Goal: Information Seeking & Learning: Learn about a topic

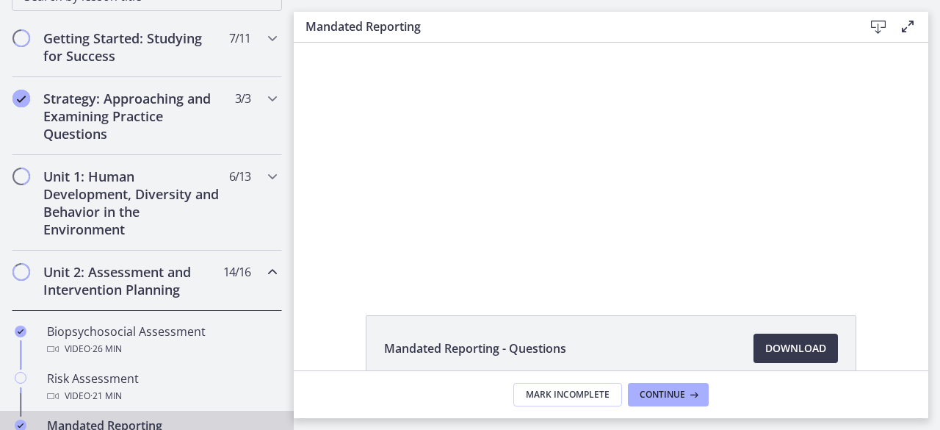
scroll to position [264, 0]
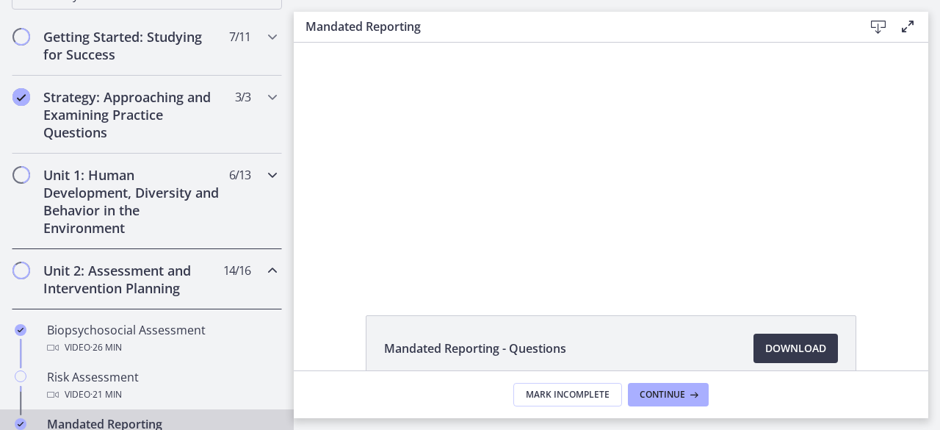
click at [264, 174] on icon "Chapters" at bounding box center [273, 175] width 18 height 18
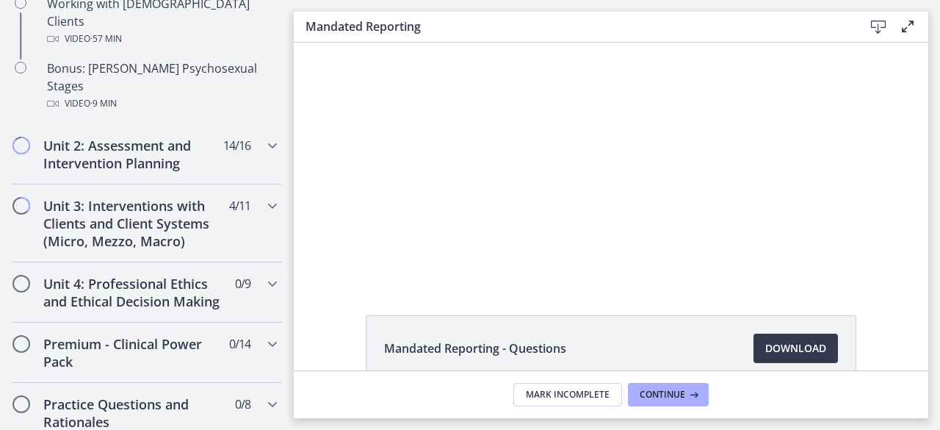
scroll to position [1146, 0]
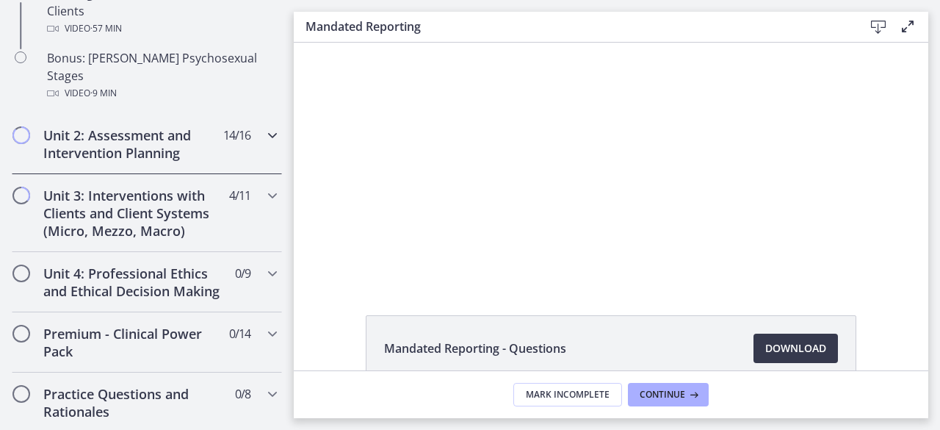
click at [264, 126] on icon "Chapters" at bounding box center [273, 135] width 18 height 18
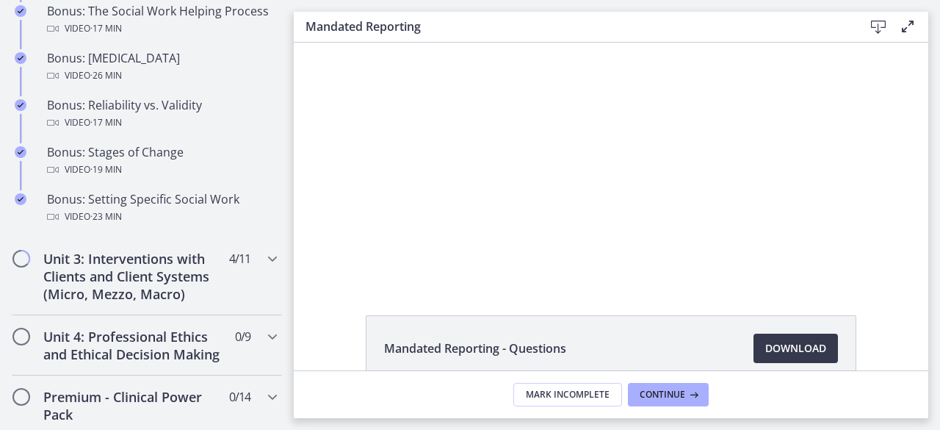
scroll to position [1293, 0]
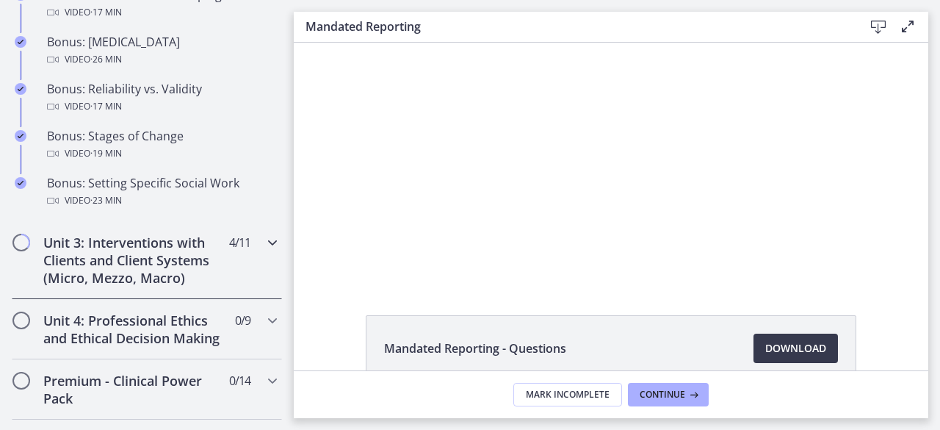
click at [264, 251] on icon "Chapters" at bounding box center [273, 243] width 18 height 18
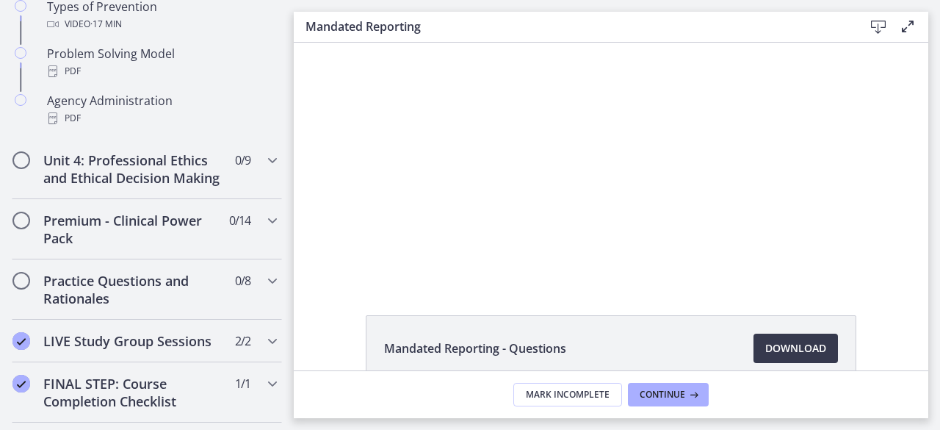
scroll to position [1084, 0]
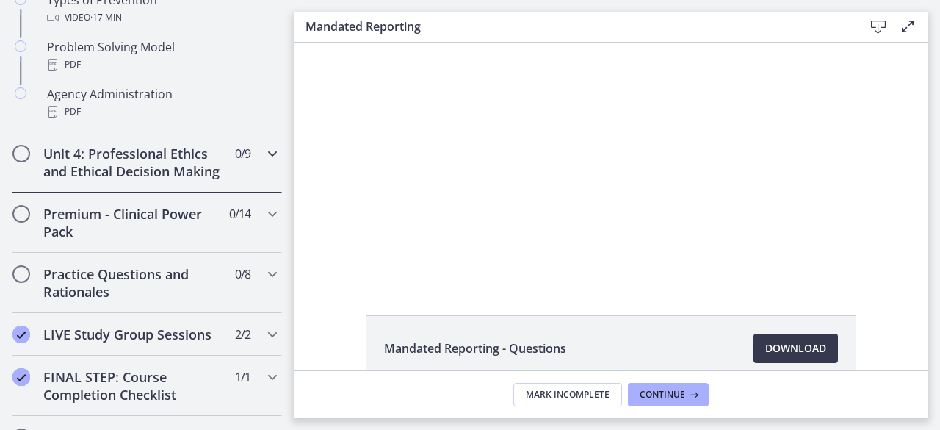
click at [264, 152] on icon "Chapters" at bounding box center [273, 154] width 18 height 18
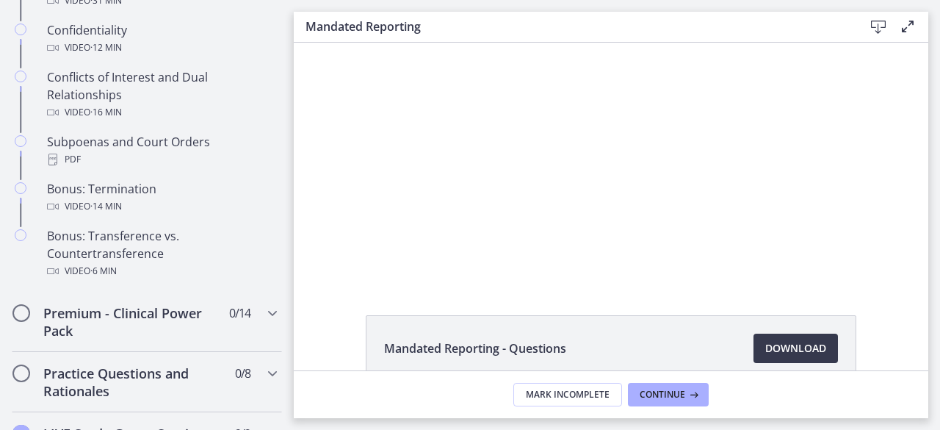
scroll to position [907, 0]
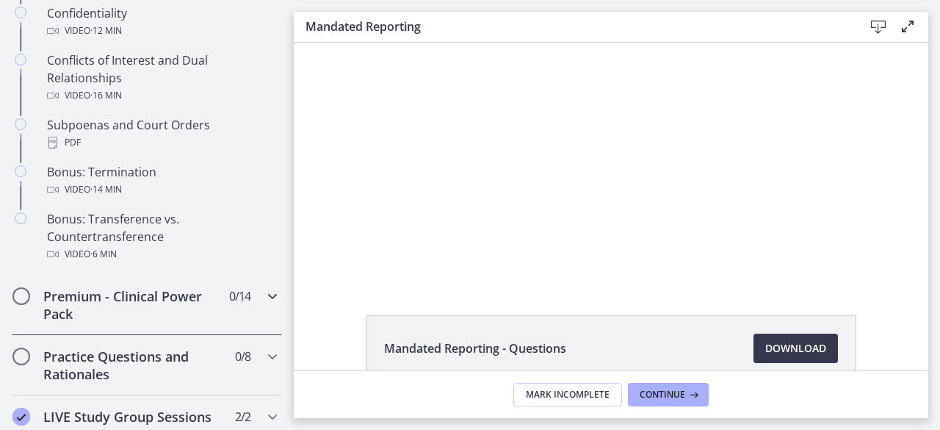
click at [264, 305] on icon "Chapters" at bounding box center [273, 296] width 18 height 18
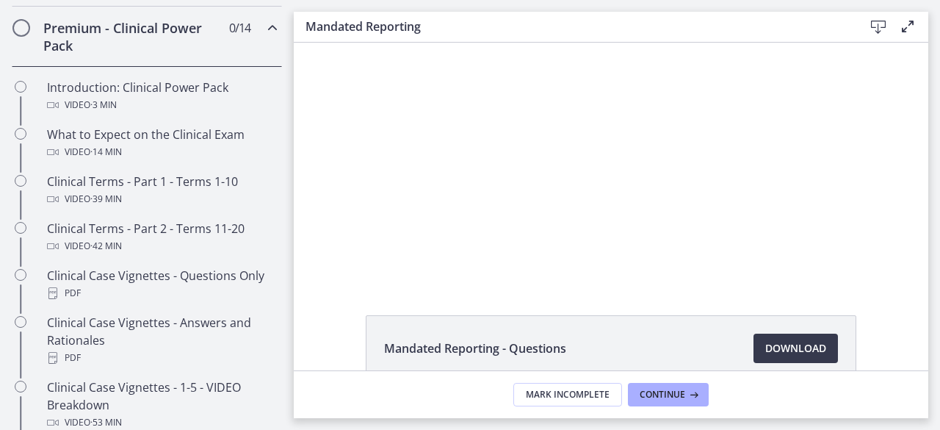
scroll to position [702, 0]
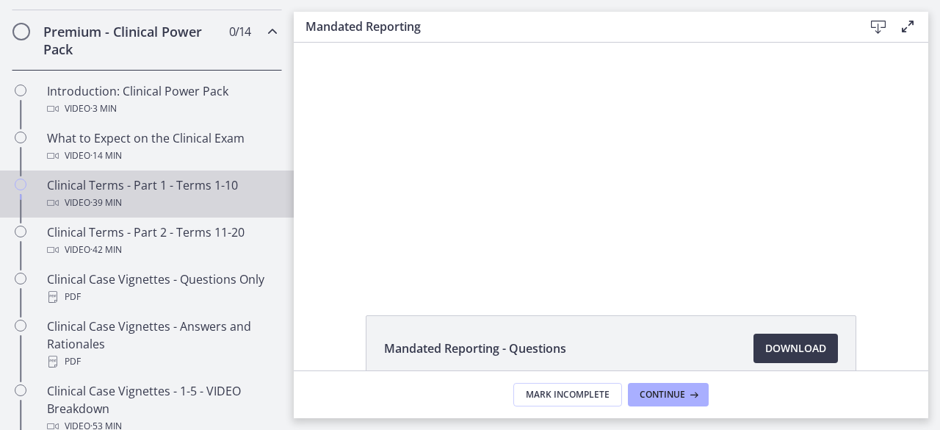
click at [102, 202] on div "Clinical Terms - Part 1 - Terms 1-10 Video · 39 min" at bounding box center [161, 193] width 229 height 35
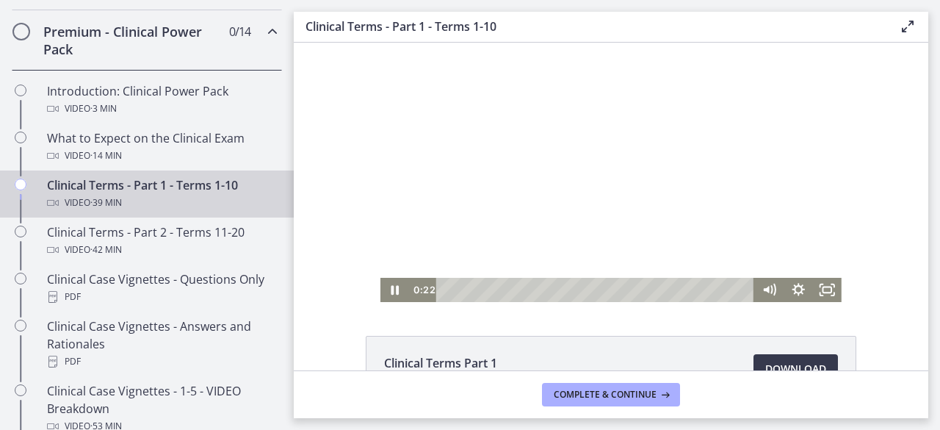
click at [505, 233] on div at bounding box center [611, 172] width 461 height 259
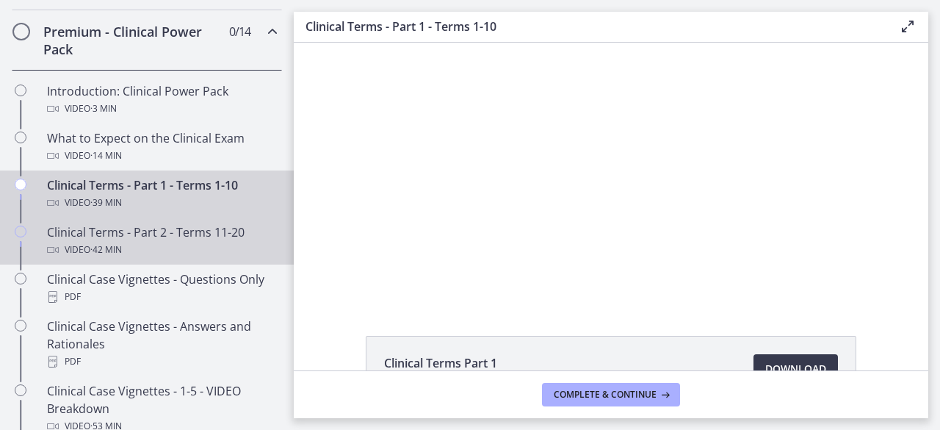
click at [223, 245] on div "Clinical Terms - Part 2 - Terms 11-20 Video · 42 min" at bounding box center [161, 240] width 229 height 35
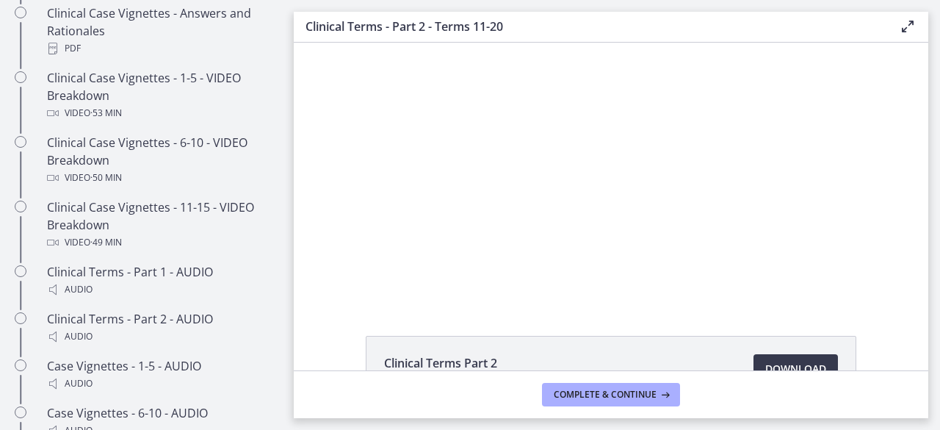
scroll to position [1029, 0]
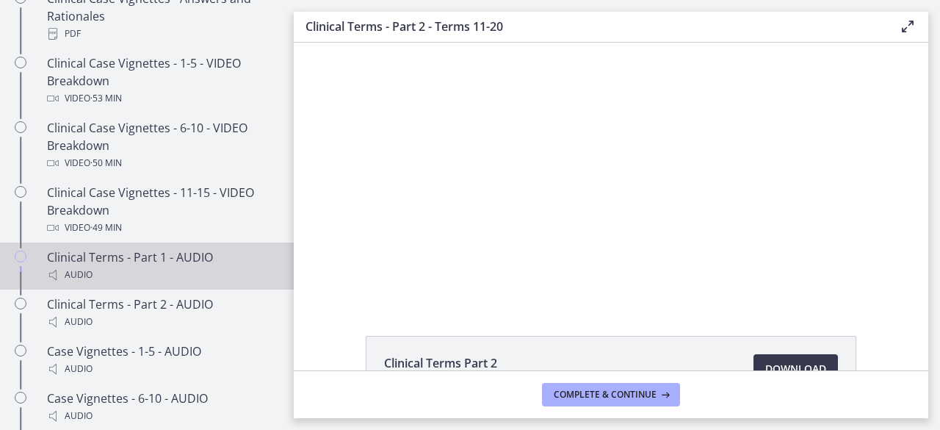
click at [112, 271] on div "Clinical Terms - Part 1 - AUDIO Audio" at bounding box center [161, 265] width 229 height 35
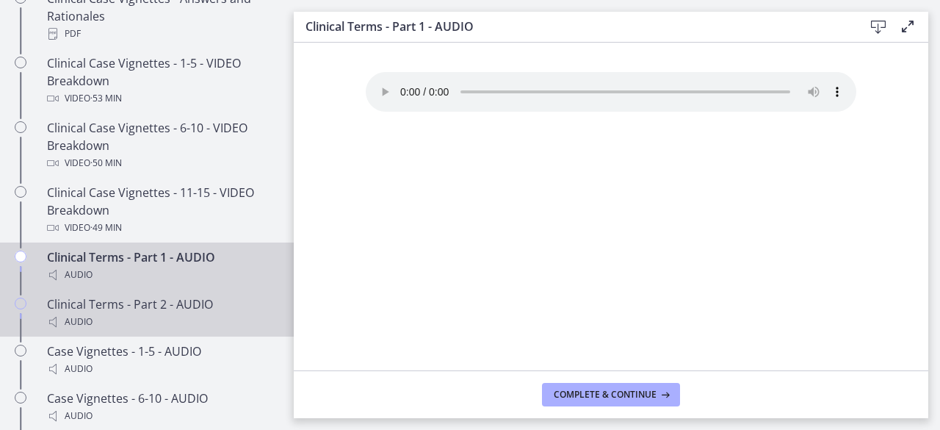
click at [171, 315] on div "Clinical Terms - Part 2 - AUDIO Audio" at bounding box center [161, 312] width 229 height 35
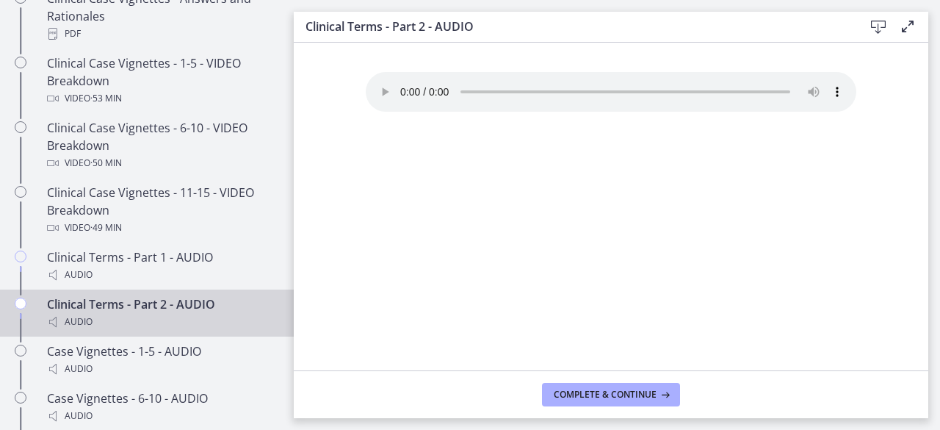
click at [434, 284] on div "Your browser doesn't support the audio element. Download it here" at bounding box center [611, 221] width 514 height 298
